Goal: Transaction & Acquisition: Subscribe to service/newsletter

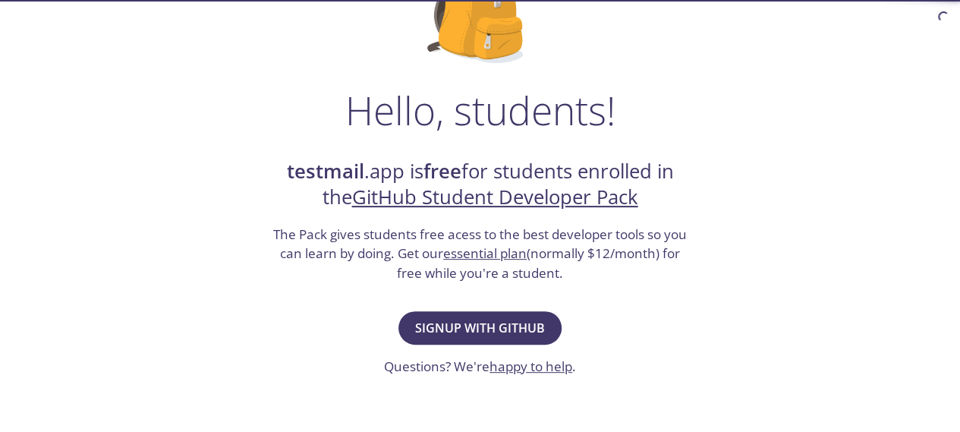
click at [506, 317] on span "Signup with GitHub" at bounding box center [480, 327] width 130 height 21
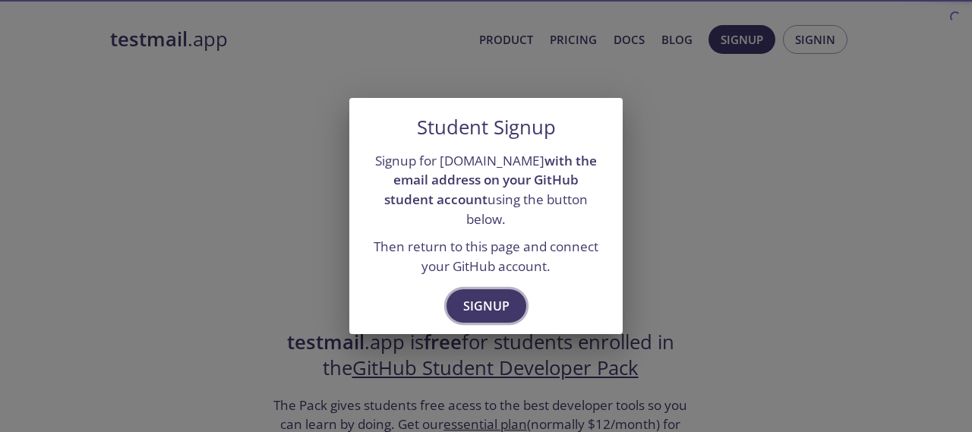
click at [504, 295] on span "Signup" at bounding box center [486, 305] width 46 height 21
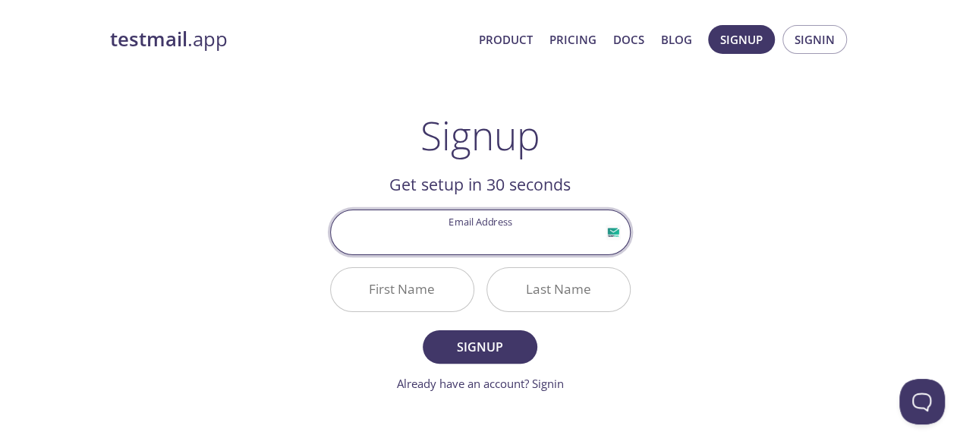
click at [510, 238] on input "Email Address" at bounding box center [480, 231] width 299 height 43
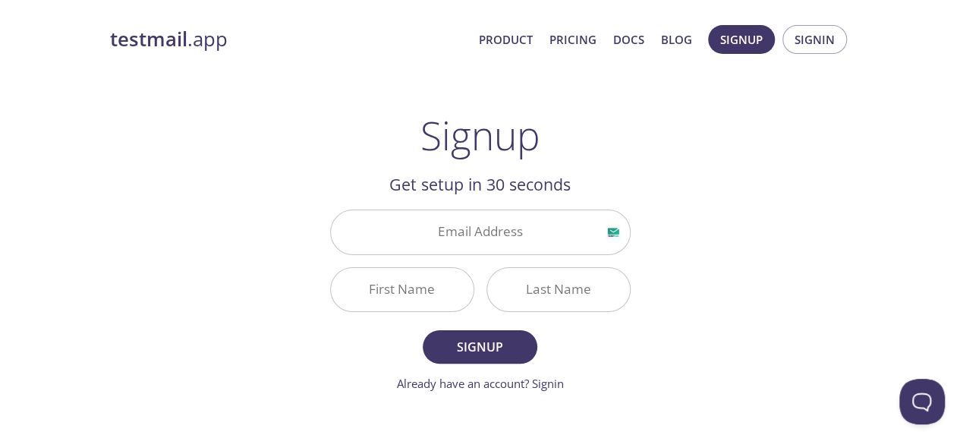
click at [480, 235] on input "Email Address" at bounding box center [480, 231] width 299 height 43
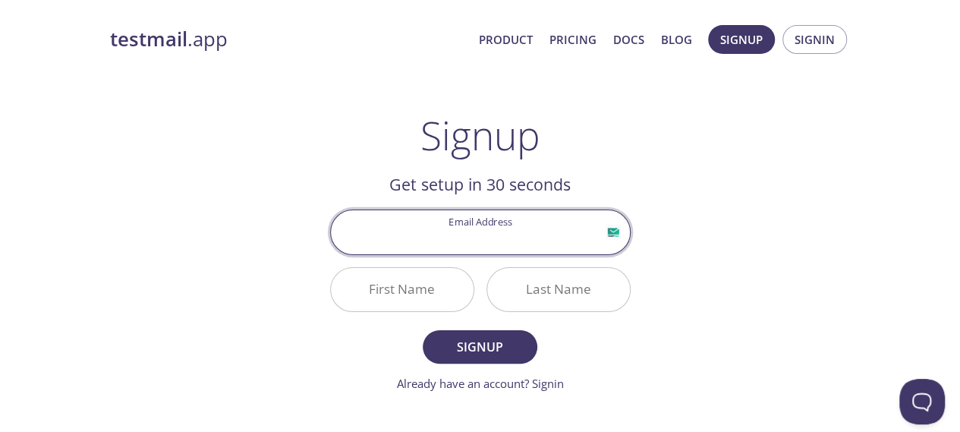
paste input "[EMAIL_ADDRESS][DOMAIN_NAME]"
type input "[EMAIL_ADDRESS][DOMAIN_NAME]"
click at [423, 282] on input "First Name" at bounding box center [402, 289] width 143 height 43
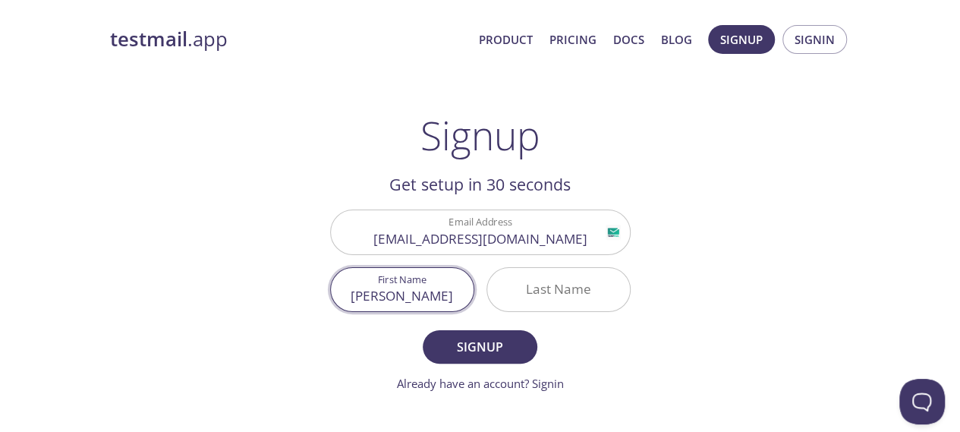
type input "[PERSON_NAME]"
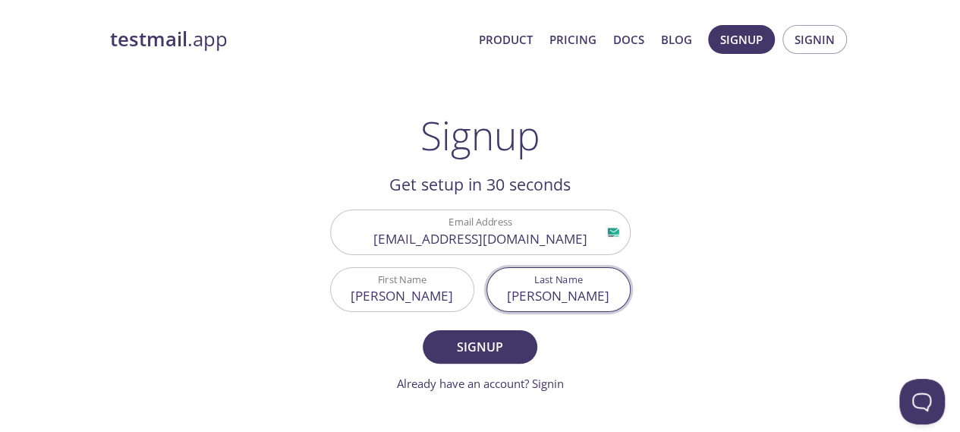
type input "[PERSON_NAME]"
click at [423, 330] on button "Signup" at bounding box center [480, 346] width 114 height 33
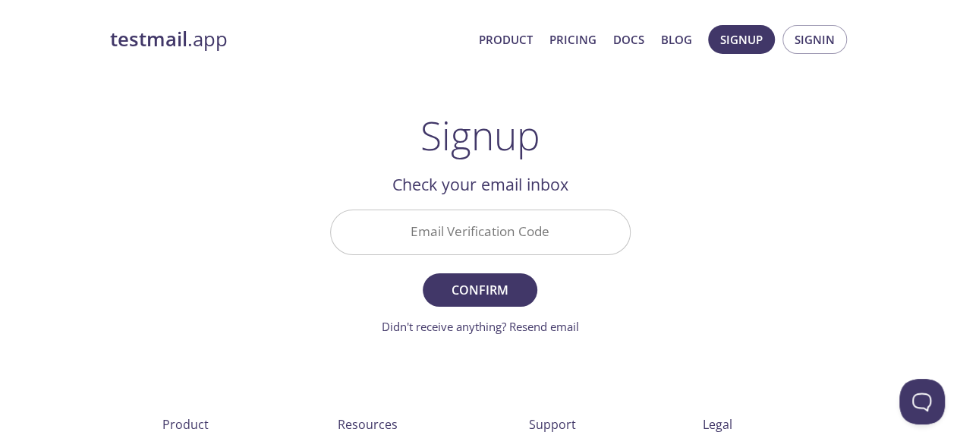
click at [539, 222] on input "Email Verification Code" at bounding box center [480, 231] width 299 height 43
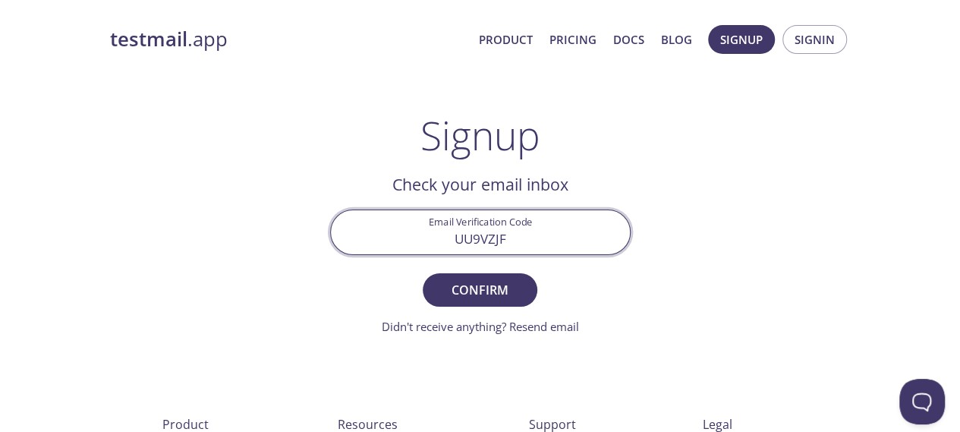
type input "UU9VZJF"
click at [493, 289] on span "Confirm" at bounding box center [479, 289] width 80 height 21
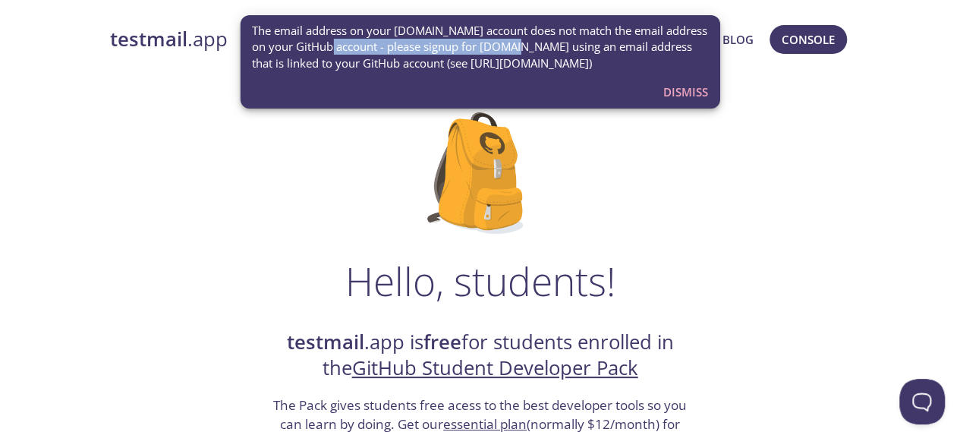
drag, startPoint x: 361, startPoint y: 47, endPoint x: 504, endPoint y: 45, distance: 142.7
click at [504, 45] on span "The email address on your [DOMAIN_NAME] account does not match the email addres…" at bounding box center [480, 47] width 456 height 49
click at [551, 54] on span "The email address on your [DOMAIN_NAME] account does not match the email addres…" at bounding box center [480, 47] width 456 height 49
click at [695, 90] on span "Dismiss" at bounding box center [685, 92] width 45 height 20
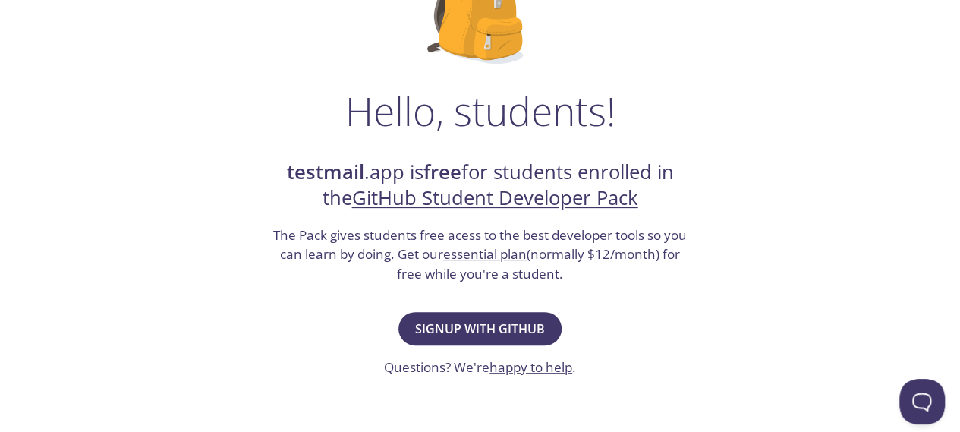
scroll to position [172, 0]
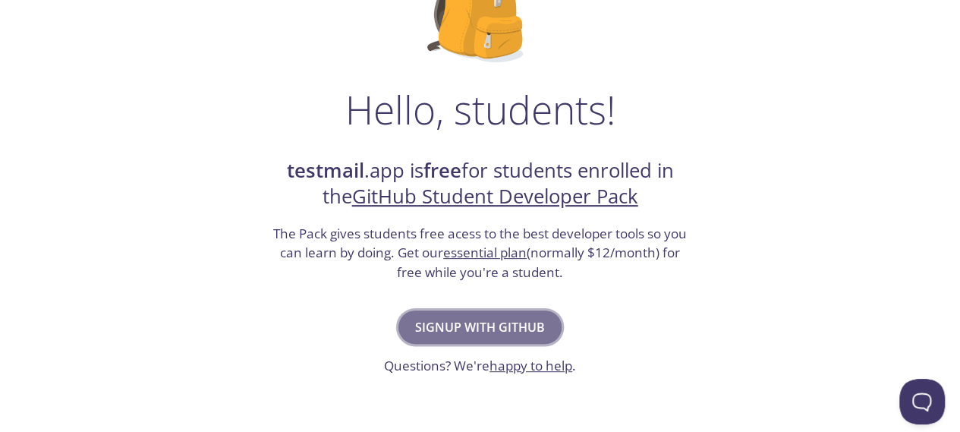
click at [477, 317] on span "Signup with GitHub" at bounding box center [480, 327] width 130 height 21
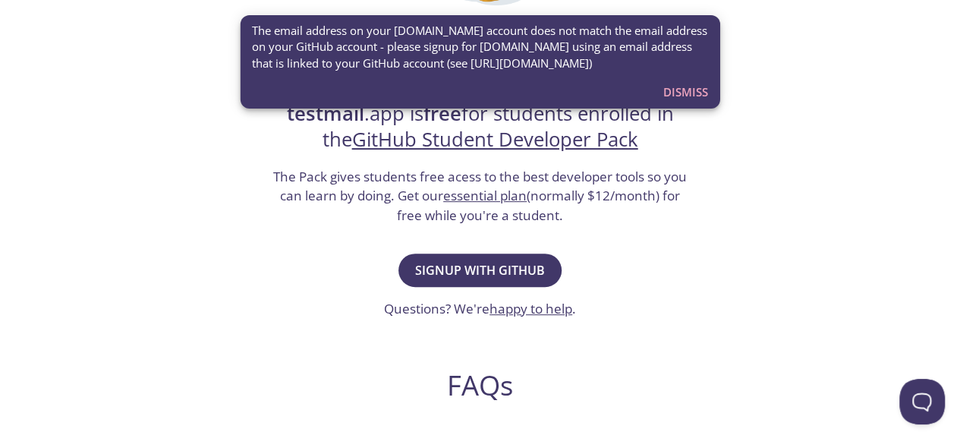
scroll to position [229, 0]
click at [497, 274] on span "Signup with GitHub" at bounding box center [480, 269] width 130 height 21
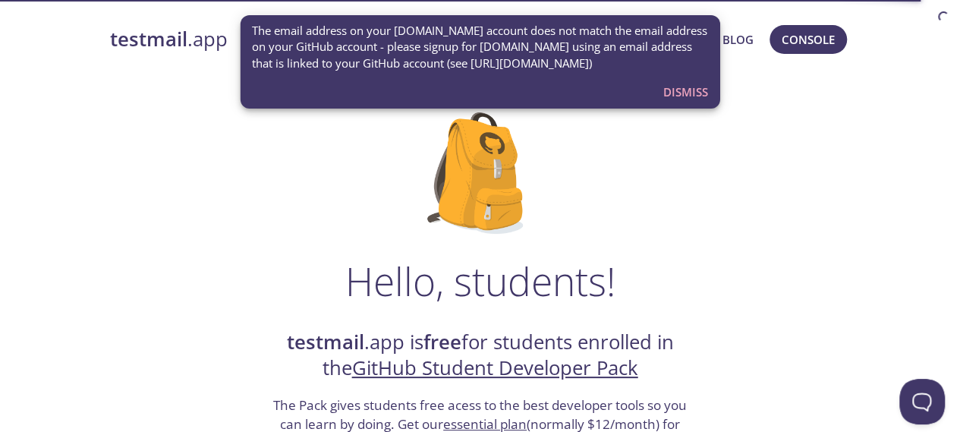
click at [689, 86] on span "Dismiss" at bounding box center [685, 92] width 45 height 20
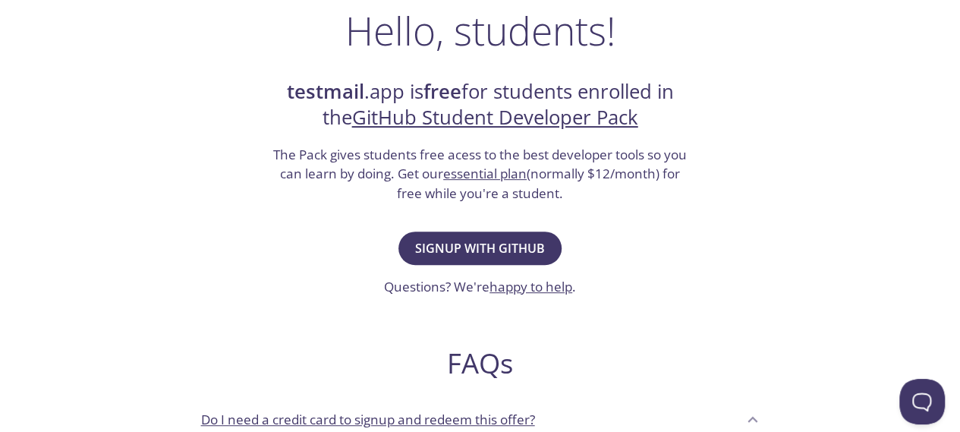
scroll to position [316, 0]
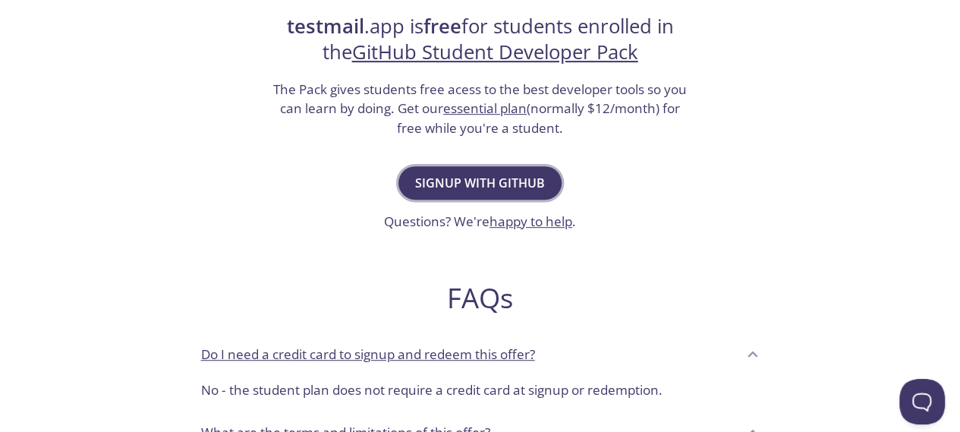
click at [489, 183] on span "Signup with GitHub" at bounding box center [480, 182] width 130 height 21
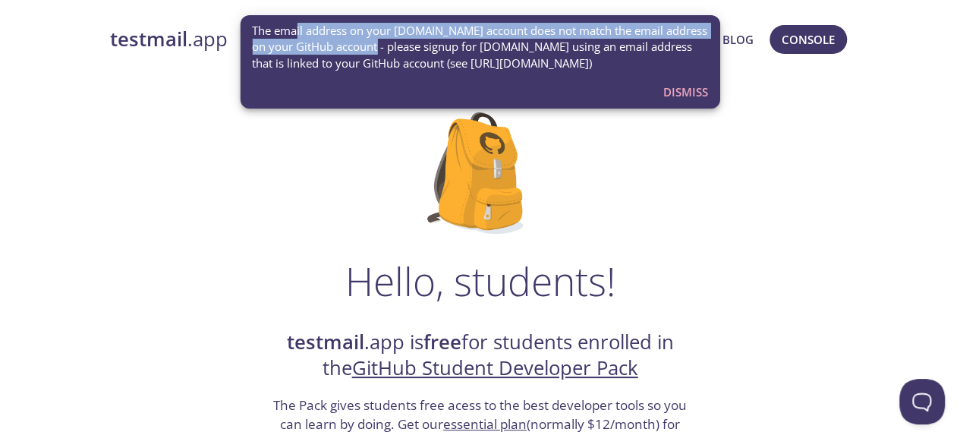
drag, startPoint x: 296, startPoint y: 34, endPoint x: 367, endPoint y: 46, distance: 72.4
click at [367, 46] on span "The email address on your [DOMAIN_NAME] account does not match the email addres…" at bounding box center [480, 47] width 456 height 49
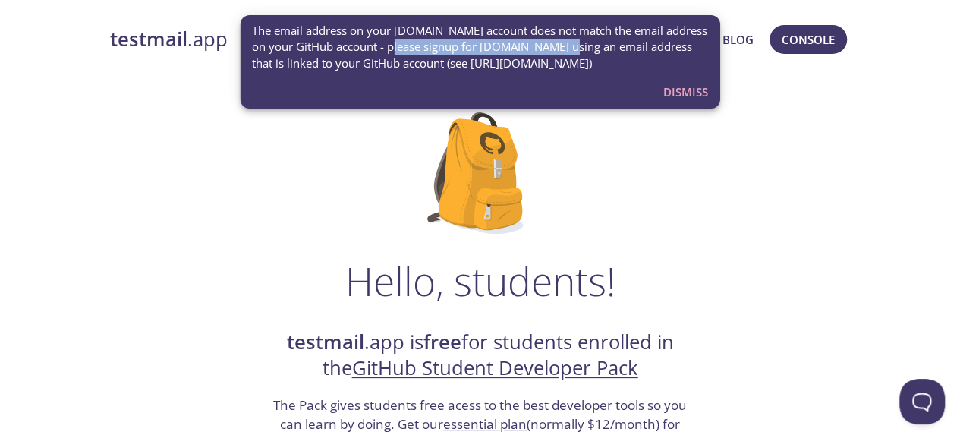
drag, startPoint x: 383, startPoint y: 48, endPoint x: 551, endPoint y: 46, distance: 168.5
click at [551, 46] on span "The email address on your [DOMAIN_NAME] account does not match the email addres…" at bounding box center [480, 47] width 456 height 49
click at [553, 51] on span "The email address on your [DOMAIN_NAME] account does not match the email addres…" at bounding box center [480, 47] width 456 height 49
click at [578, 48] on span "The email address on your [DOMAIN_NAME] account does not match the email addres…" at bounding box center [480, 47] width 456 height 49
click at [683, 87] on span "Dismiss" at bounding box center [685, 92] width 45 height 20
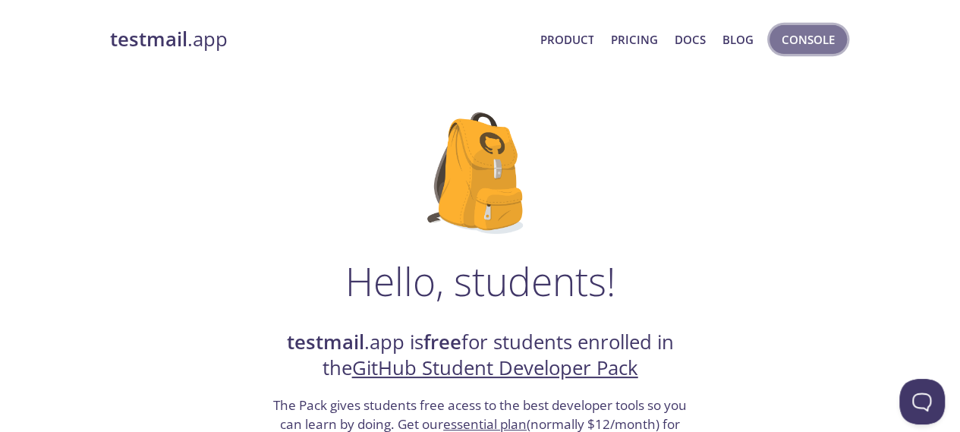
click at [807, 42] on span "Console" at bounding box center [808, 40] width 53 height 20
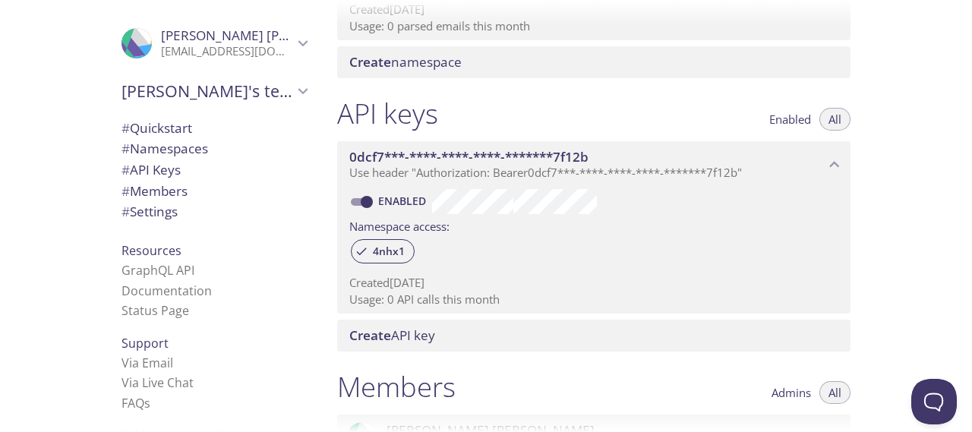
scroll to position [313, 0]
click at [238, 32] on span "Marcel Albert" at bounding box center [227, 35] width 132 height 17
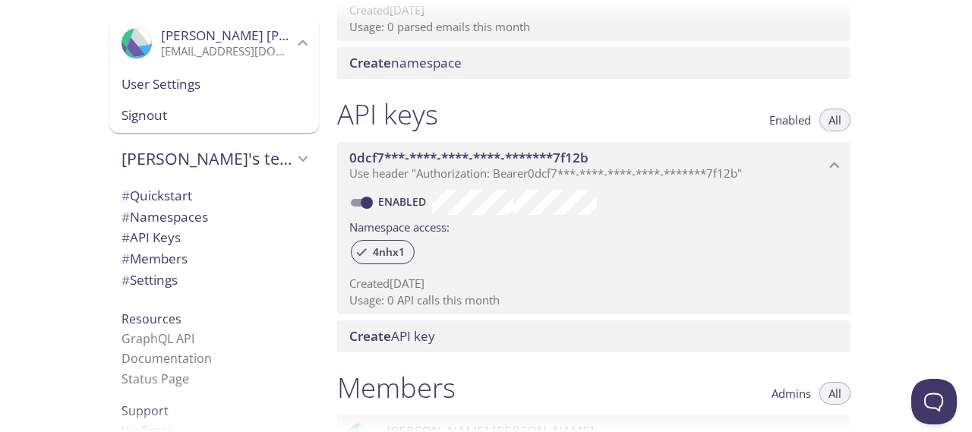
click at [196, 89] on span "User Settings" at bounding box center [213, 84] width 185 height 20
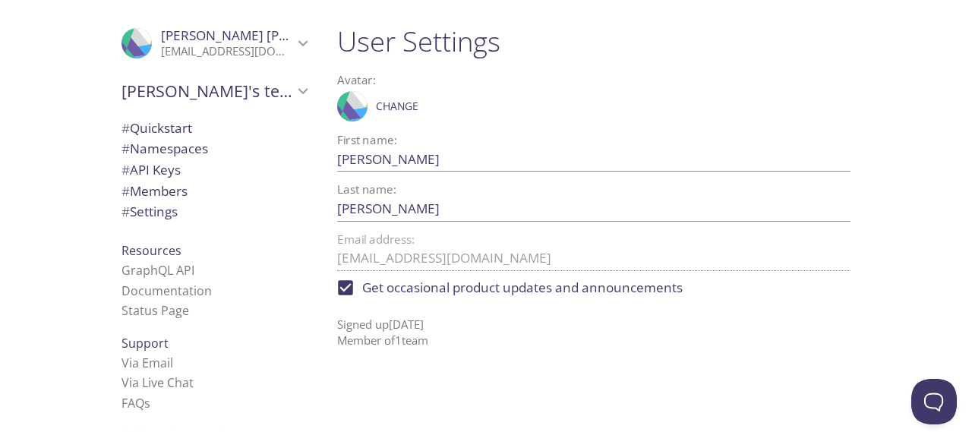
scroll to position [19, 0]
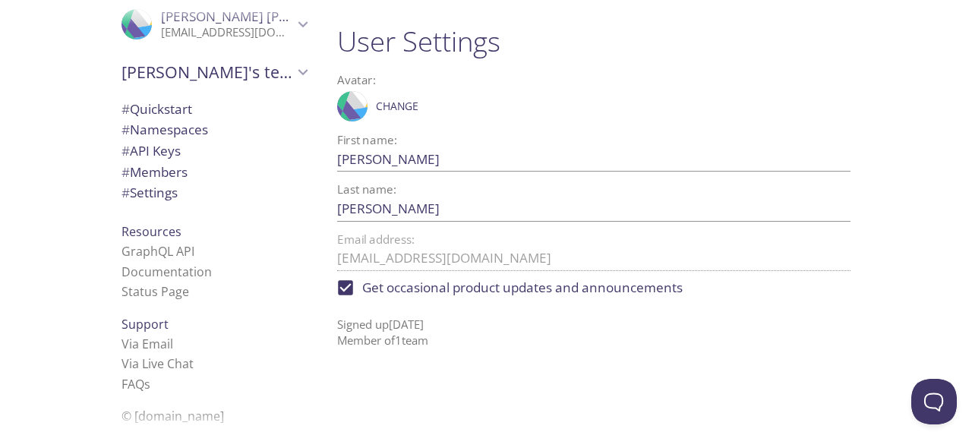
click at [146, 106] on span "# Quickstart" at bounding box center [156, 108] width 71 height 17
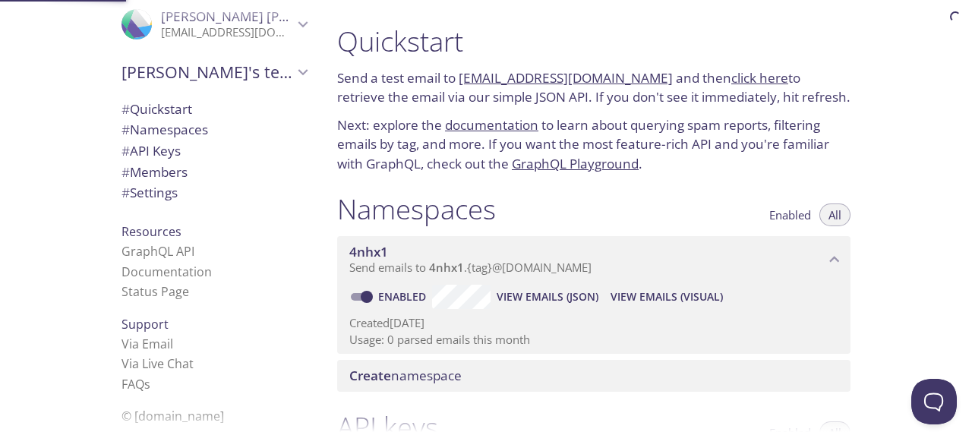
scroll to position [24, 0]
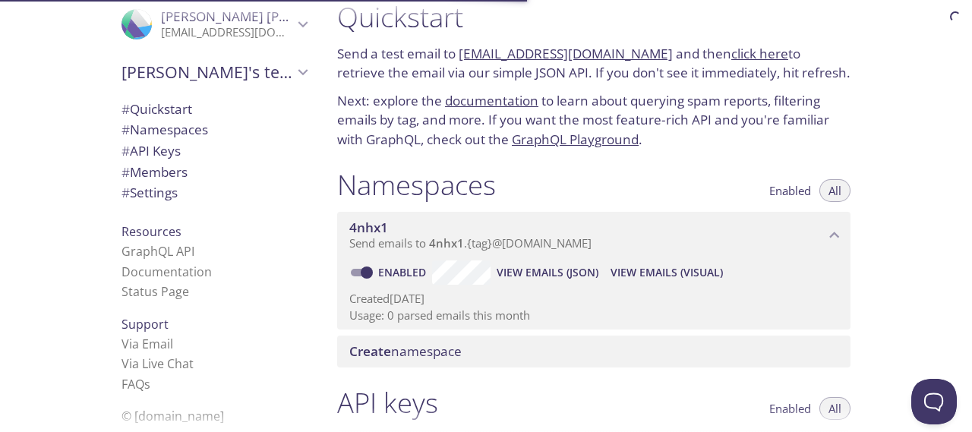
click at [159, 131] on span "# Namespaces" at bounding box center [164, 129] width 87 height 17
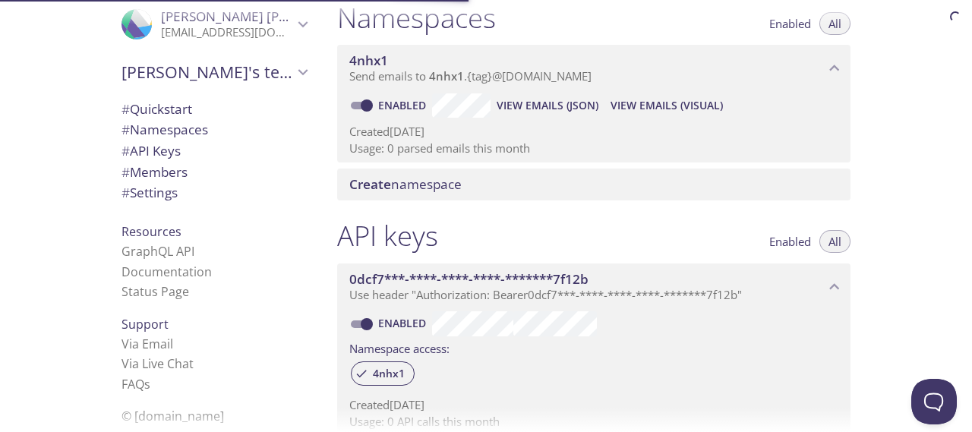
click at [159, 146] on span "# API Keys" at bounding box center [150, 150] width 59 height 17
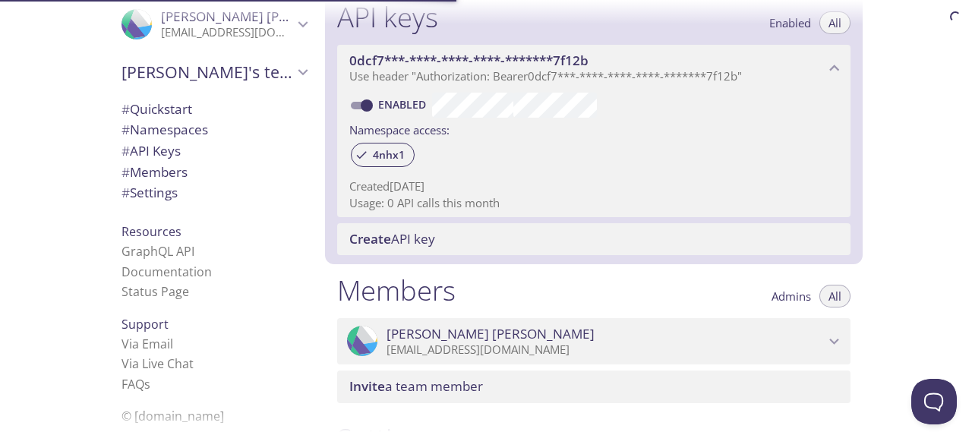
click at [154, 166] on span "# Members" at bounding box center [154, 171] width 66 height 17
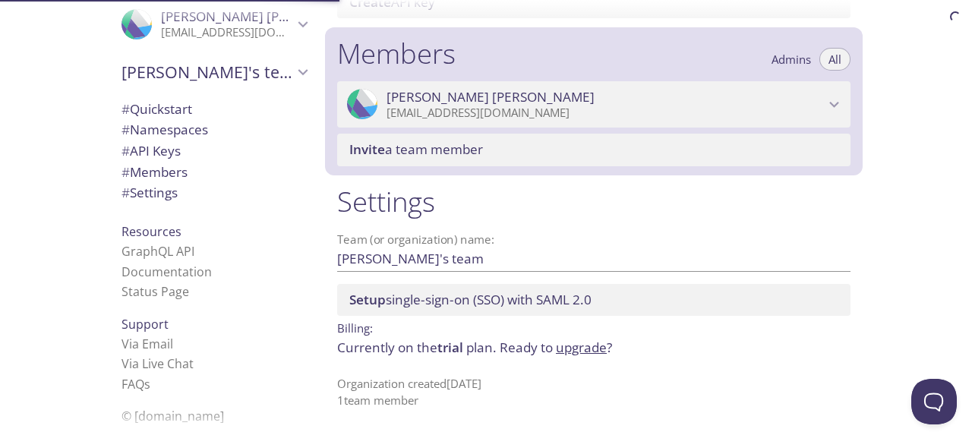
click at [153, 182] on div "# Settings" at bounding box center [213, 192] width 209 height 21
click at [153, 191] on span "# Settings" at bounding box center [149, 192] width 56 height 17
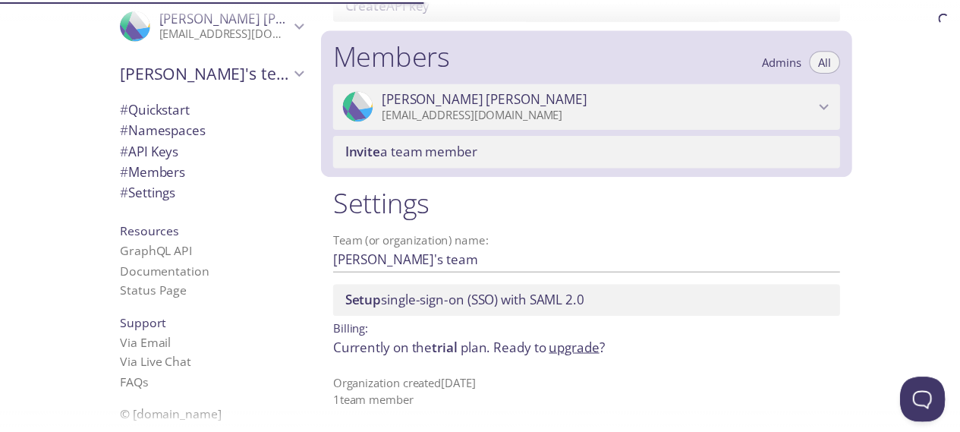
scroll to position [647, 0]
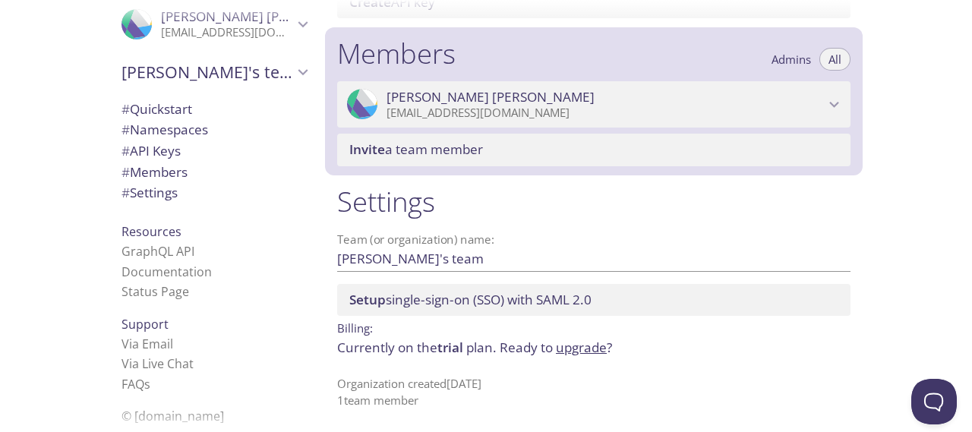
click at [269, 39] on div ".cls-1 { fill: #6d5ca8; } .cls-2 { fill: #3fc191; } .cls-3 { fill: #3b4752; } .…" at bounding box center [213, 24] width 209 height 50
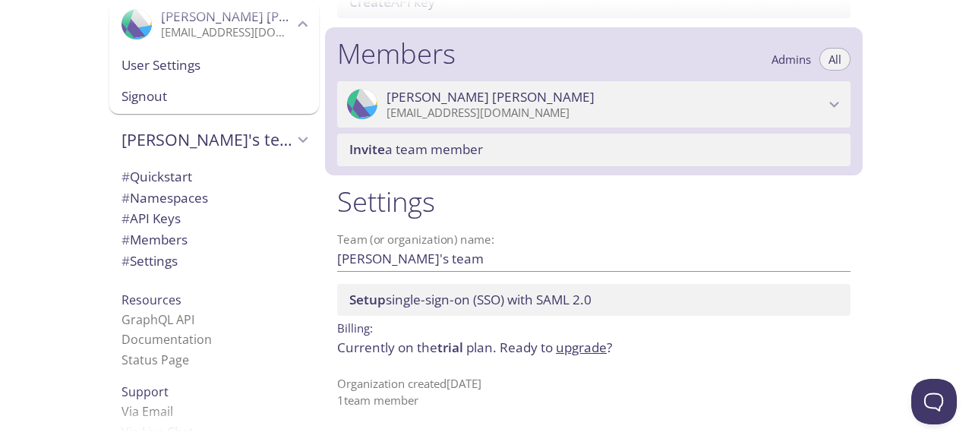
click at [187, 102] on span "Signout" at bounding box center [213, 97] width 185 height 20
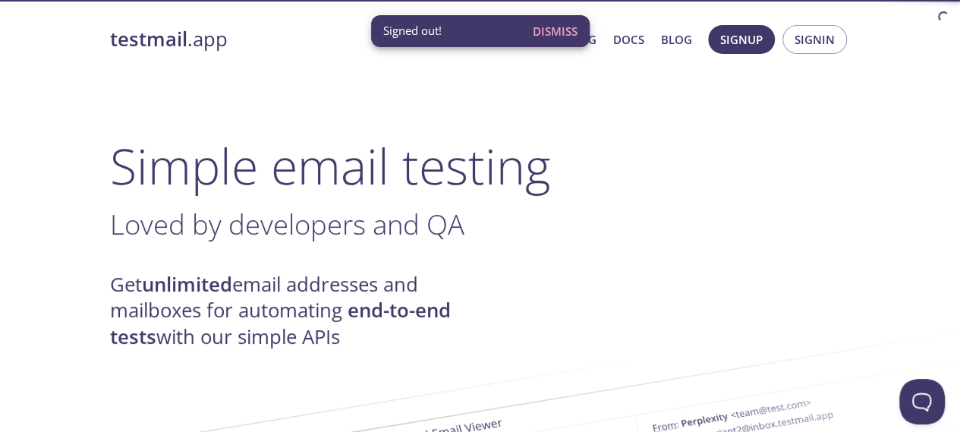
click at [552, 30] on span "Dismiss" at bounding box center [555, 31] width 45 height 20
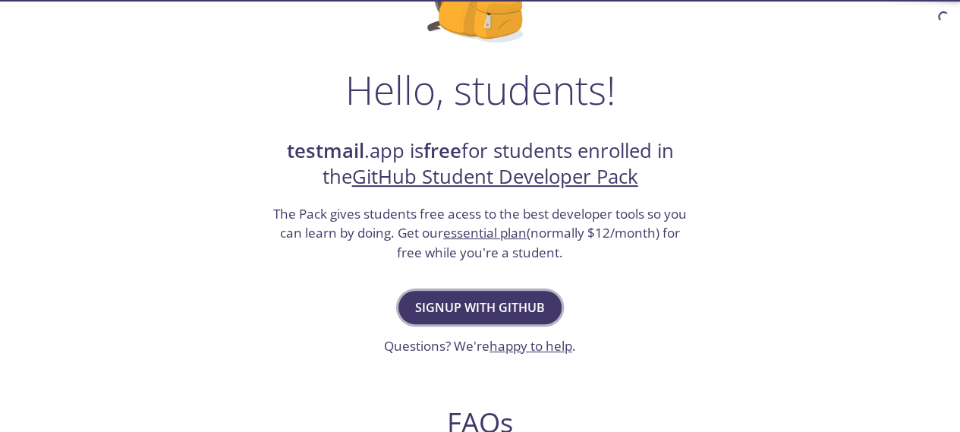
scroll to position [194, 0]
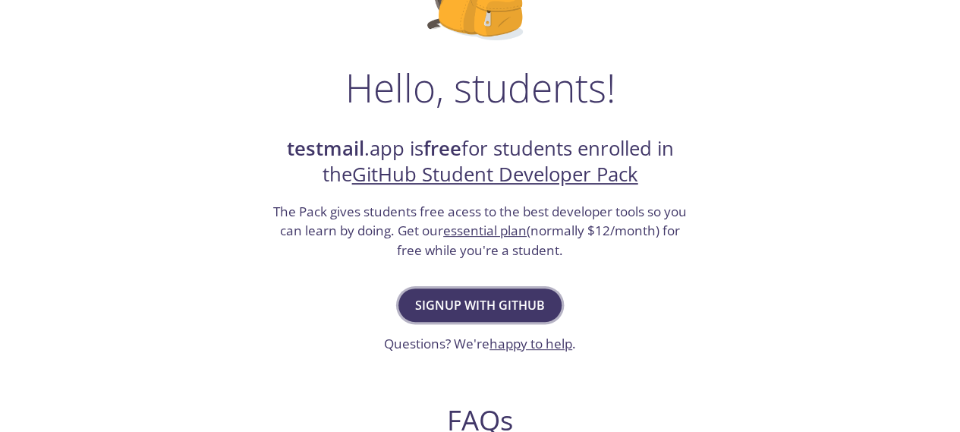
click at [524, 309] on span "Signup with GitHub" at bounding box center [480, 304] width 130 height 21
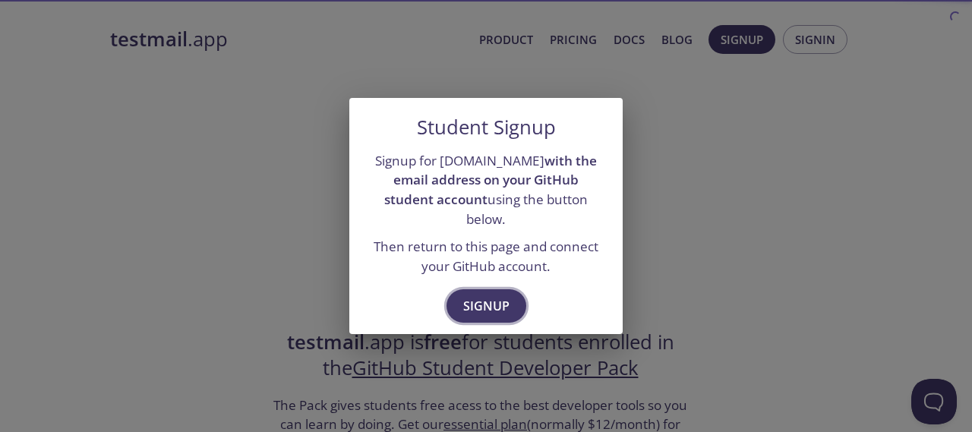
click at [474, 289] on button "Signup" at bounding box center [486, 305] width 80 height 33
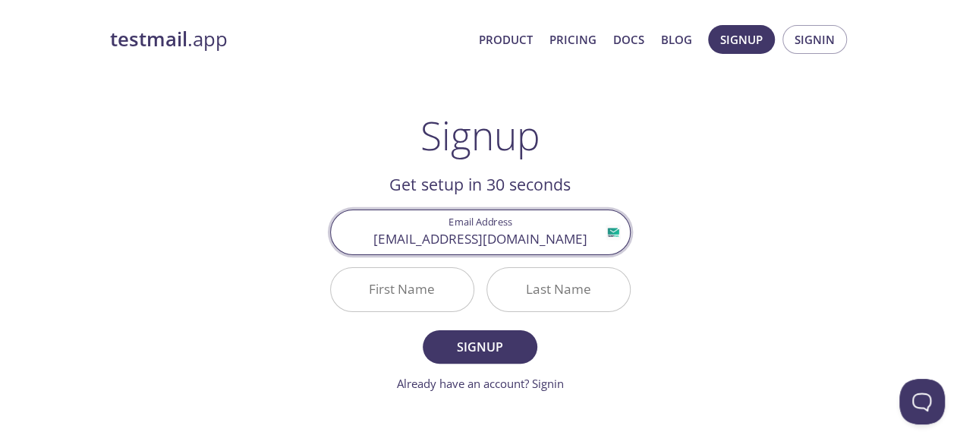
type input "[EMAIL_ADDRESS][DOMAIN_NAME]"
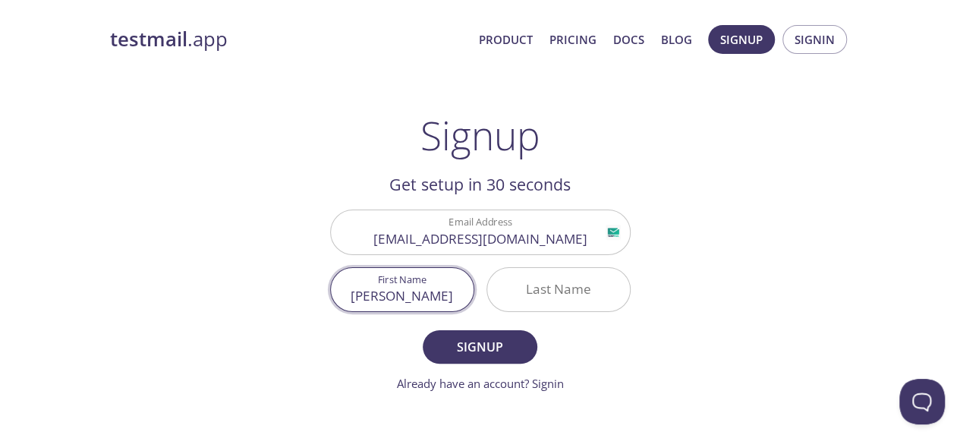
type input "[PERSON_NAME]"
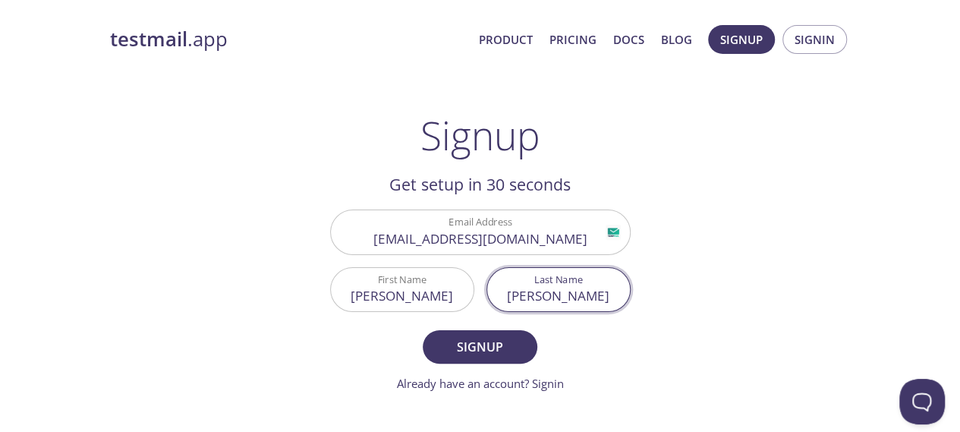
type input "[PERSON_NAME]"
drag, startPoint x: 469, startPoint y: 354, endPoint x: 475, endPoint y: 297, distance: 57.2
click at [469, 353] on span "Signup" at bounding box center [479, 346] width 80 height 21
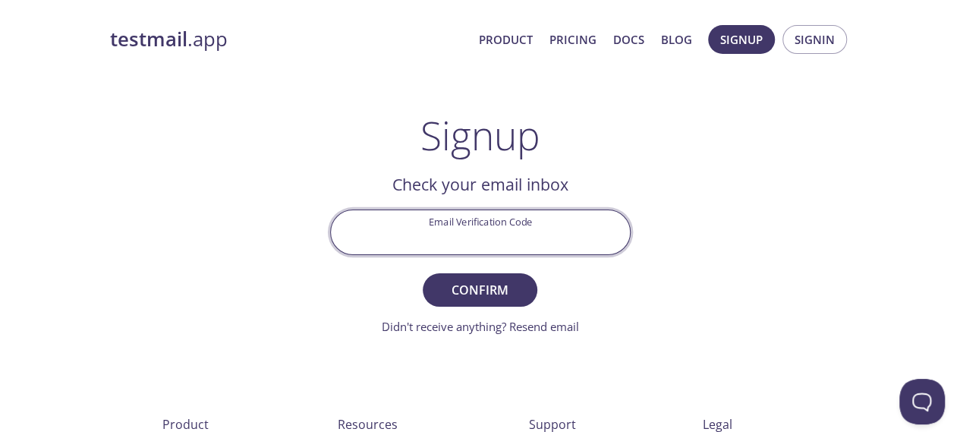
click at [513, 231] on input "Email Verification Code" at bounding box center [480, 231] width 299 height 43
paste input "YFPWZWT"
type input "YFPWZWT"
click at [423, 273] on button "Confirm" at bounding box center [480, 289] width 114 height 33
